Goal: Transaction & Acquisition: Obtain resource

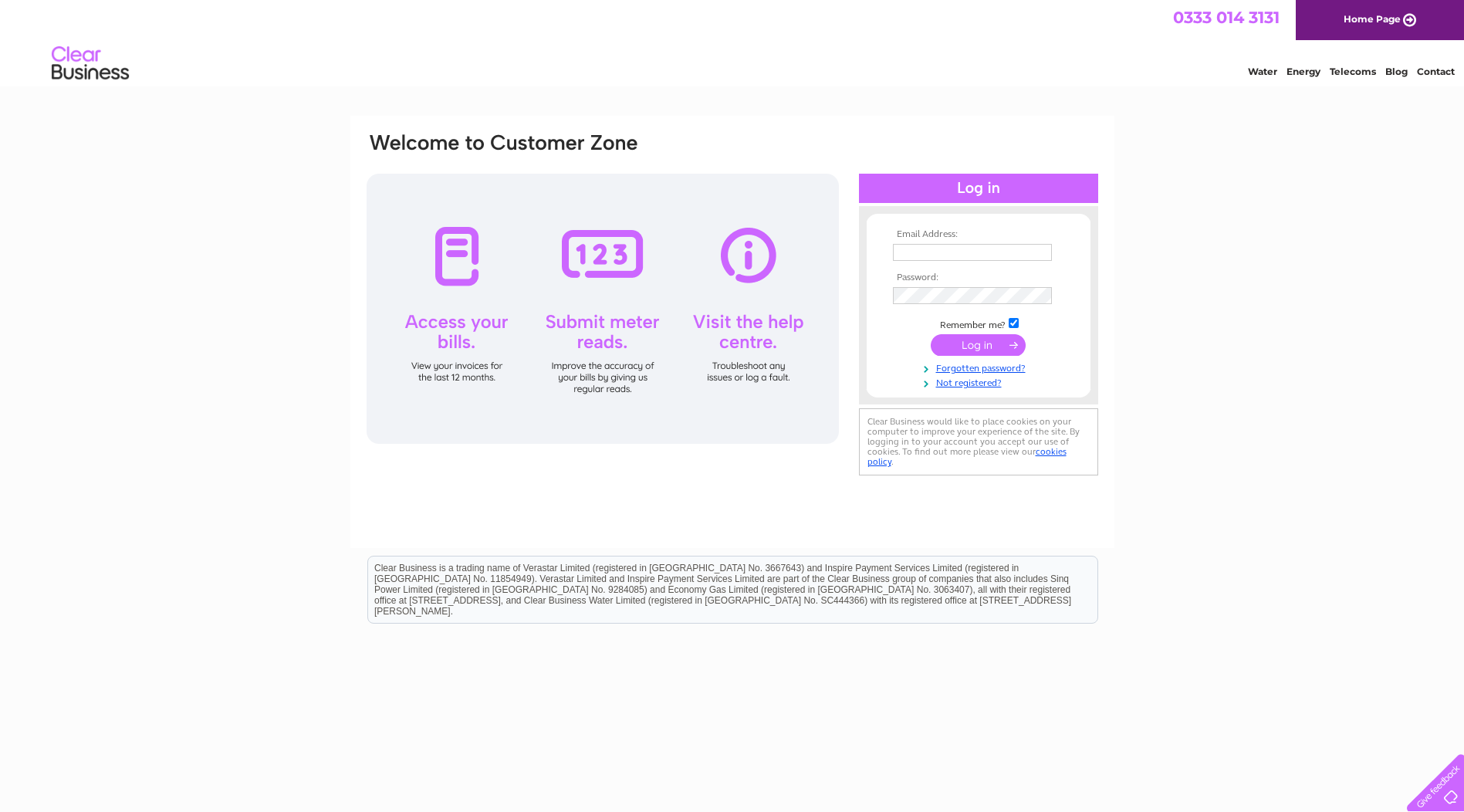
type input "accountspayable.uk@corelab.com"
click at [967, 341] on input "submit" at bounding box center [978, 345] width 95 height 22
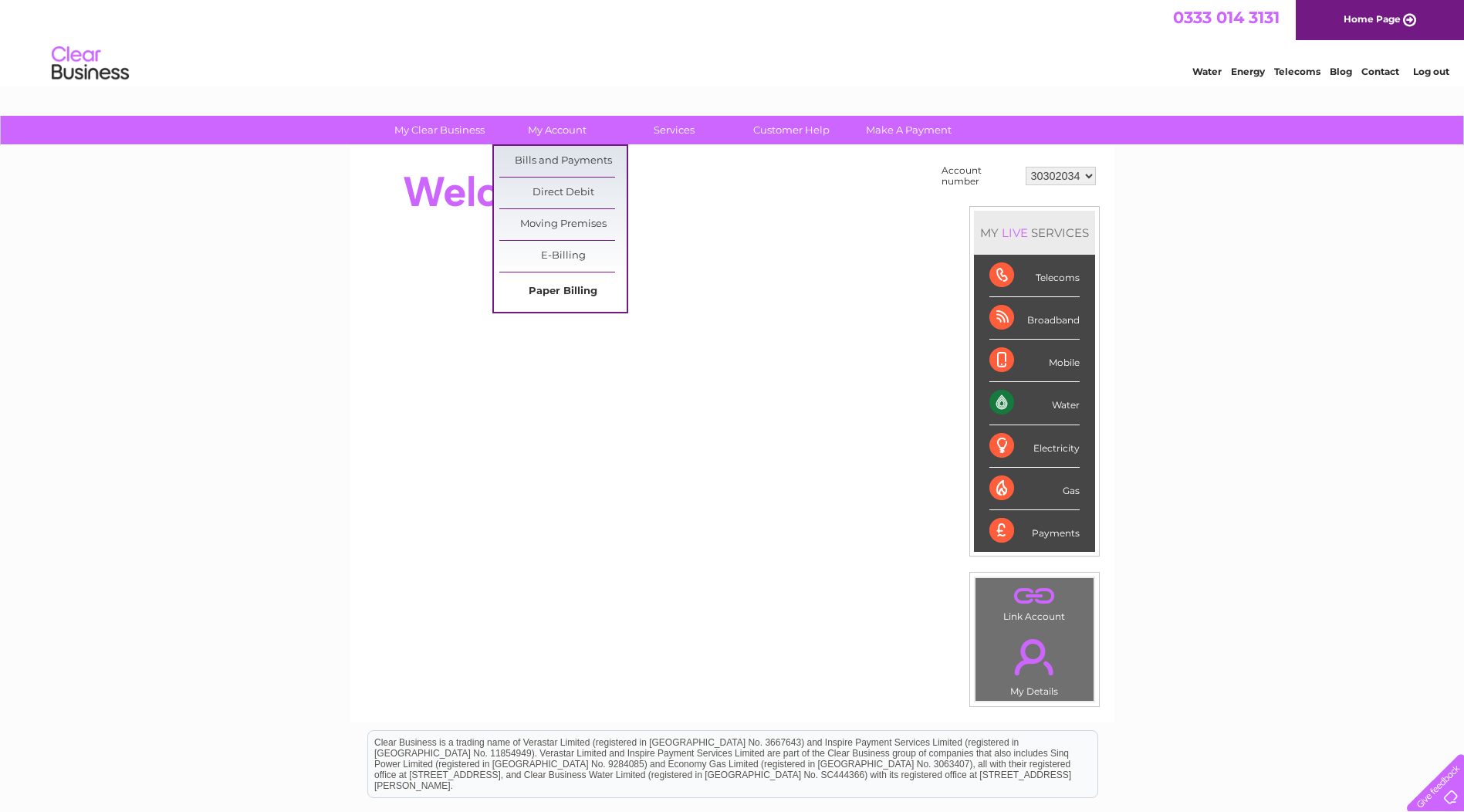
click at [561, 289] on link "Paper Billing" at bounding box center [564, 291] width 128 height 31
click at [552, 164] on link "Bills and Payments" at bounding box center [564, 161] width 128 height 31
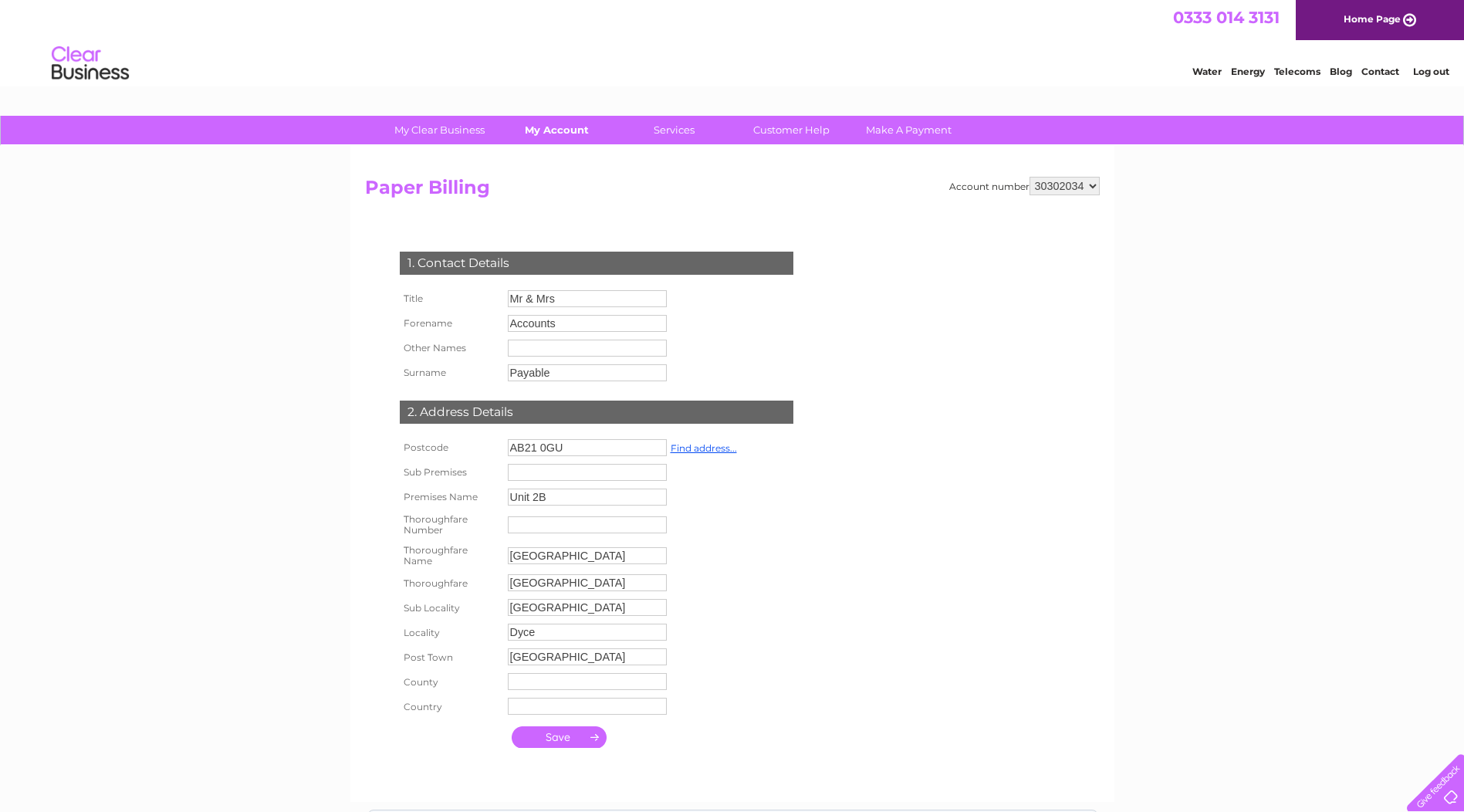
click at [554, 134] on link "My Account" at bounding box center [557, 130] width 128 height 29
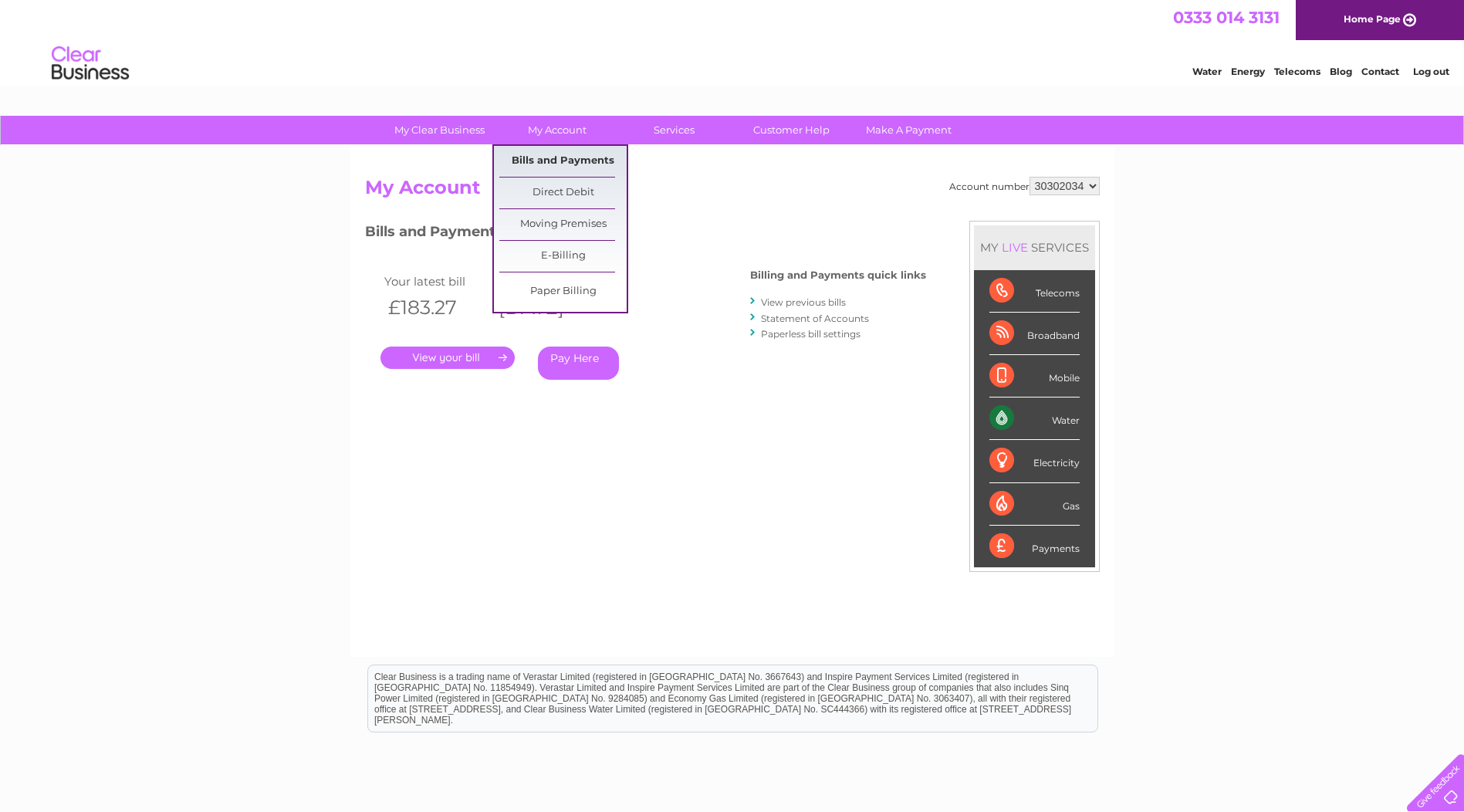
click at [548, 160] on link "Bills and Payments" at bounding box center [564, 161] width 128 height 31
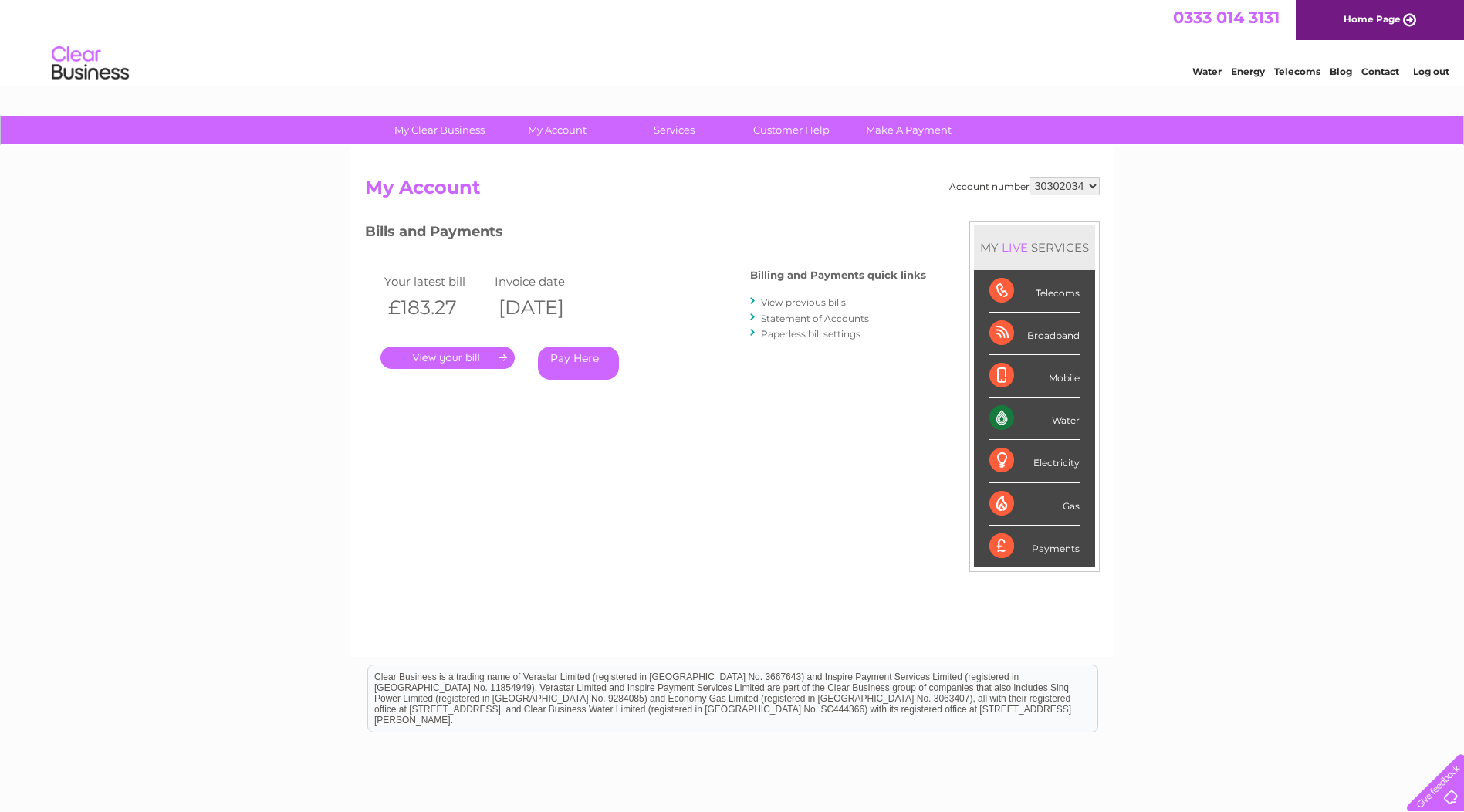
click at [440, 344] on div ". Pay Here" at bounding box center [535, 335] width 309 height 23
click at [449, 360] on link "." at bounding box center [447, 358] width 134 height 23
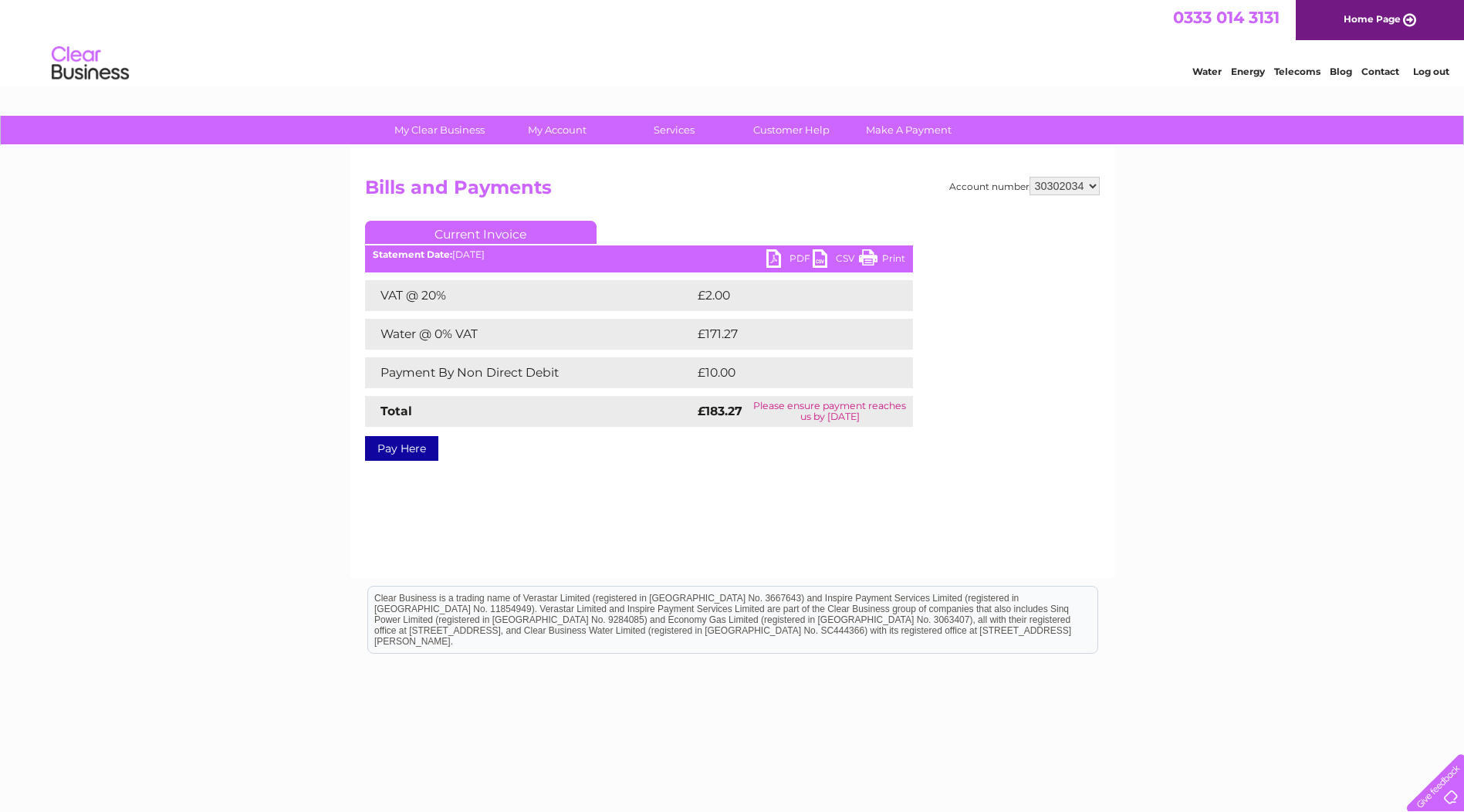
click at [769, 256] on link "PDF" at bounding box center [789, 261] width 46 height 23
